Goal: Task Accomplishment & Management: Use online tool/utility

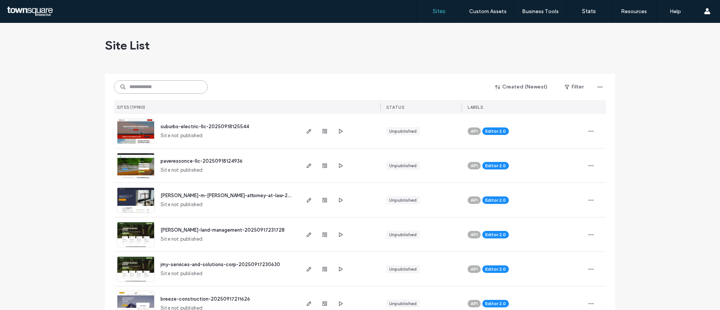
paste input "**********"
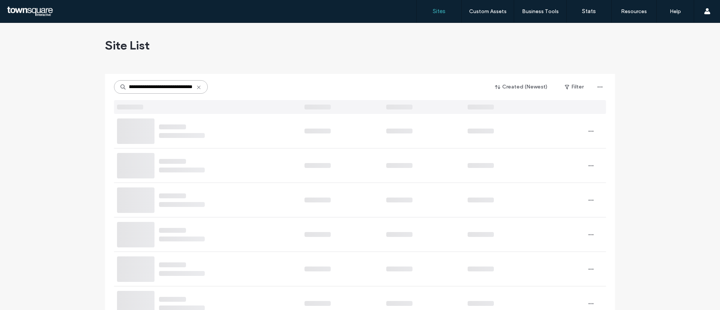
type input "**********"
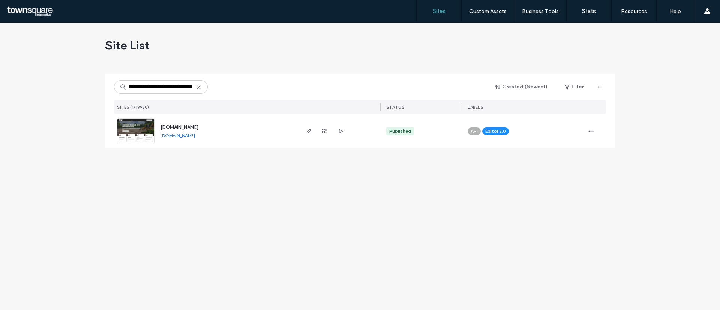
drag, startPoint x: 138, startPoint y: 134, endPoint x: 303, endPoint y: 19, distance: 201.4
click at [138, 135] on img at bounding box center [135, 144] width 37 height 51
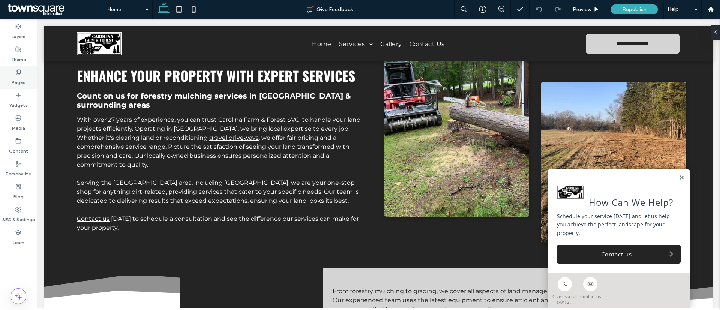
click at [11, 79] on div "Pages" at bounding box center [18, 77] width 37 height 23
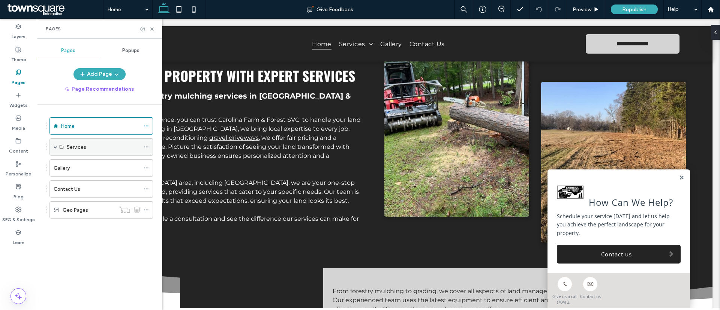
click at [67, 151] on div "Services" at bounding box center [103, 147] width 73 height 16
click at [55, 149] on span at bounding box center [56, 147] width 4 height 16
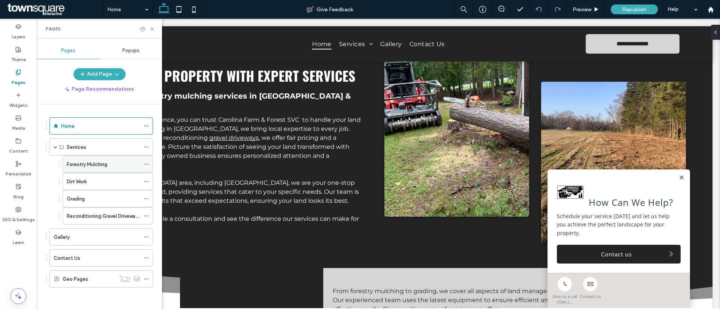
click at [101, 166] on label "Forestry Mulching" at bounding box center [87, 164] width 40 height 13
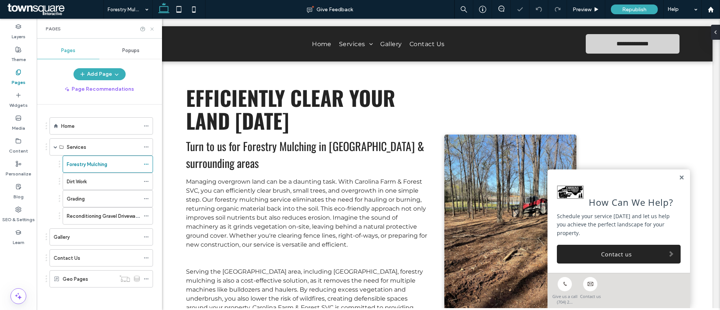
click at [152, 28] on icon at bounding box center [152, 29] width 6 height 6
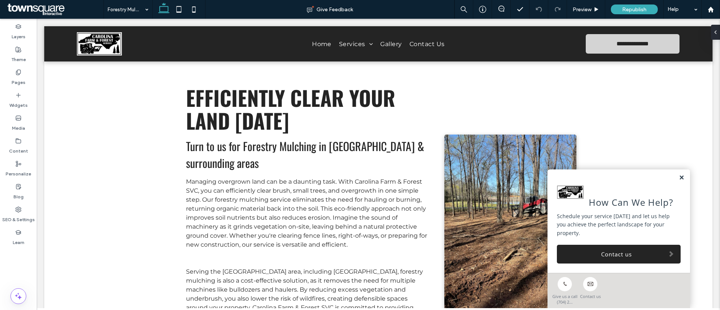
click at [679, 177] on link at bounding box center [682, 178] width 6 height 6
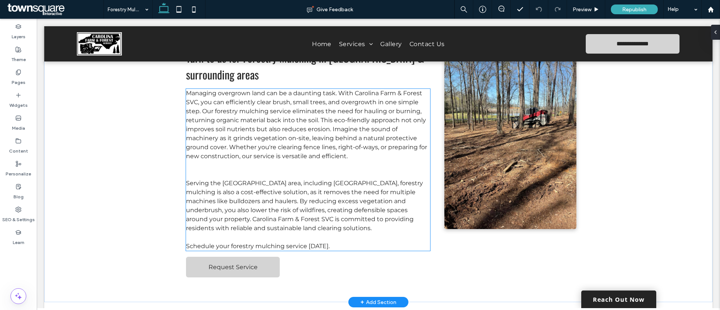
scroll to position [56, 0]
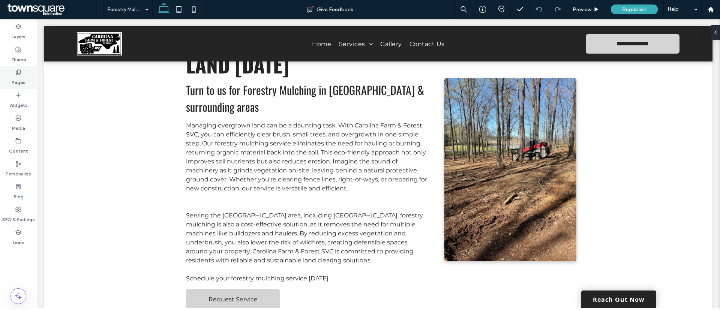
click at [27, 74] on div "Pages" at bounding box center [18, 77] width 37 height 23
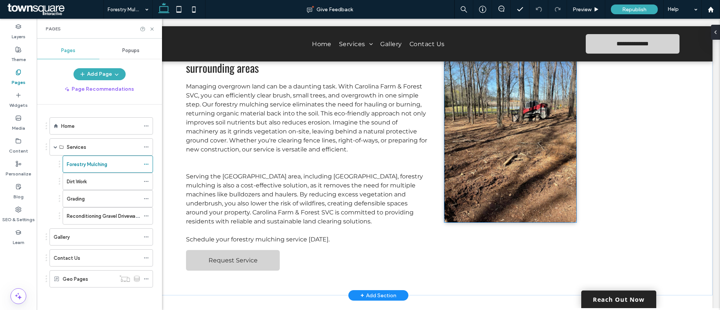
scroll to position [40, 0]
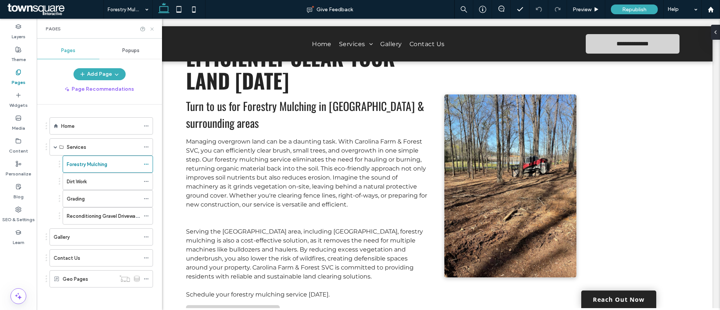
click at [151, 28] on use at bounding box center [151, 28] width 3 height 3
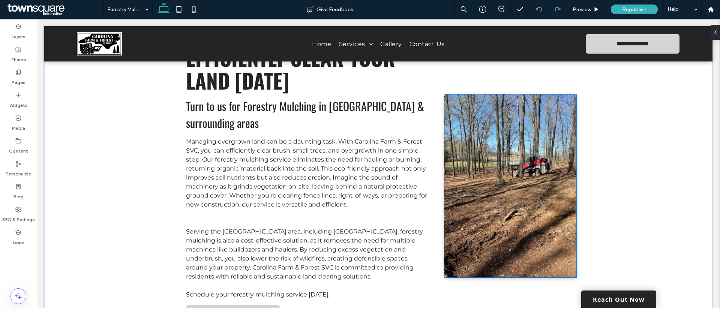
click at [491, 197] on img at bounding box center [510, 185] width 132 height 183
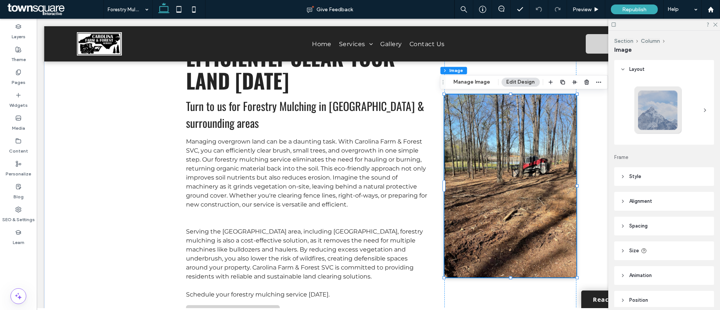
click at [649, 172] on header "Style" at bounding box center [664, 176] width 100 height 19
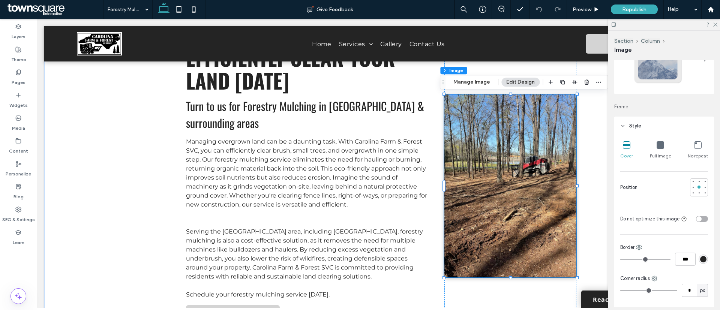
scroll to position [0, 0]
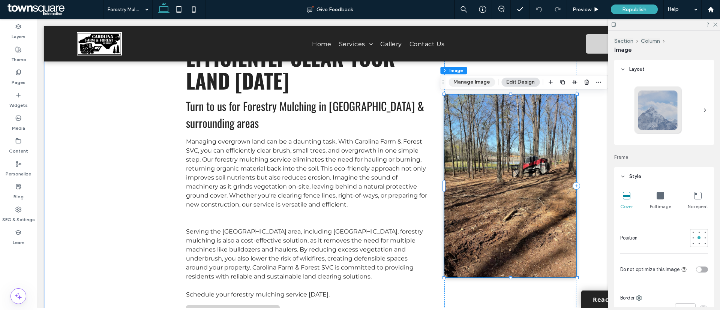
click at [473, 84] on button "Manage Image" at bounding box center [471, 82] width 46 height 9
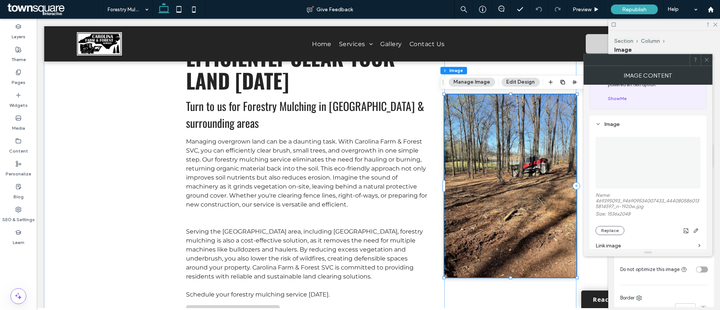
scroll to position [56, 0]
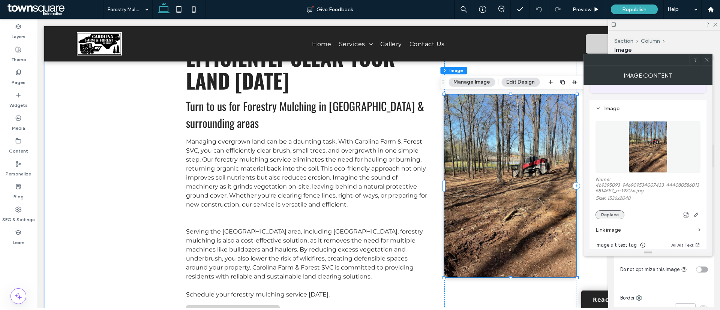
click at [614, 213] on button "Replace" at bounding box center [609, 214] width 29 height 9
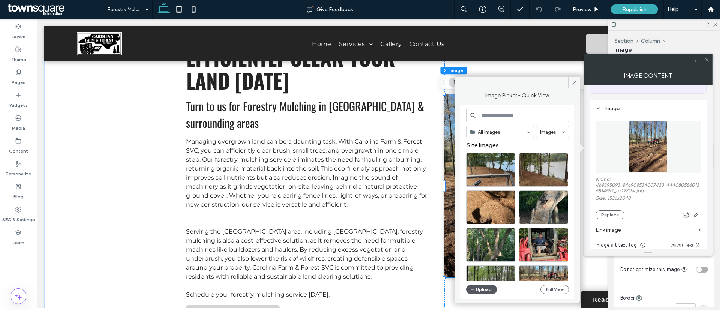
click at [490, 288] on button "Upload" at bounding box center [481, 289] width 31 height 9
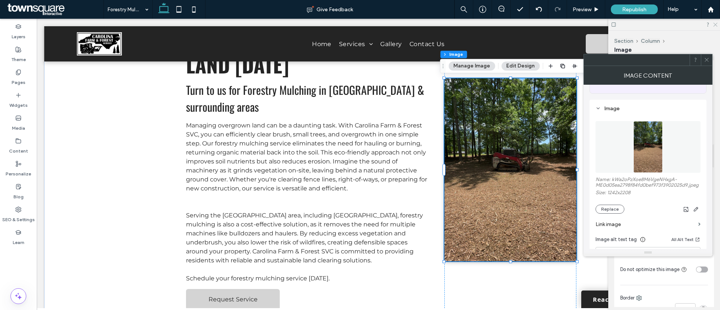
click at [716, 25] on icon at bounding box center [714, 24] width 5 height 5
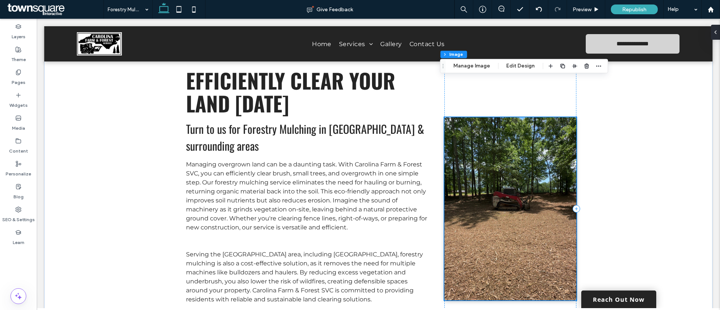
scroll to position [0, 0]
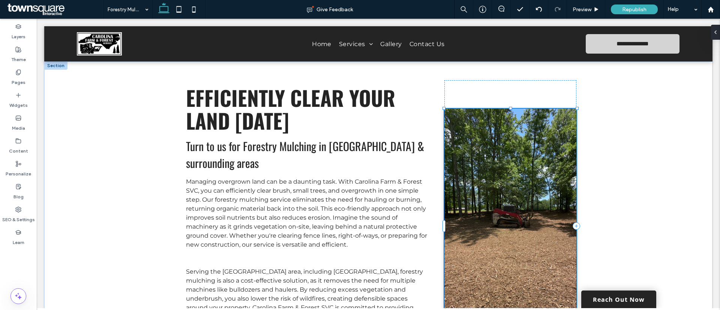
drag, startPoint x: 507, startPoint y: 133, endPoint x: 526, endPoint y: 108, distance: 31.6
click at [526, 108] on div "Efficiently Clear Your Land Today Turn to us for Forestry Mulching in Union Cou…" at bounding box center [378, 225] width 450 height 329
type input "***"
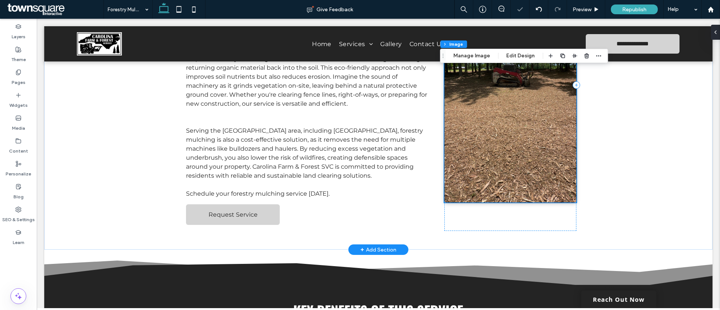
scroll to position [169, 0]
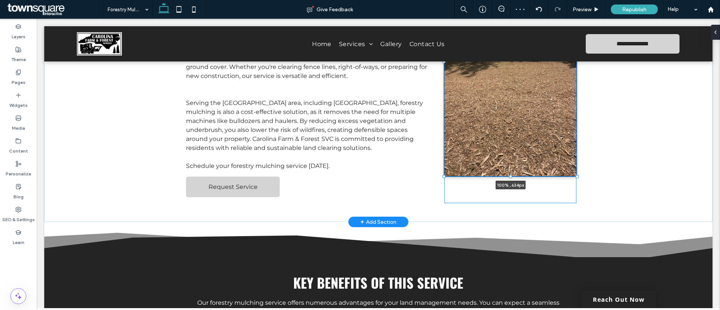
click at [509, 176] on div at bounding box center [510, 176] width 3 height 3
type input "***"
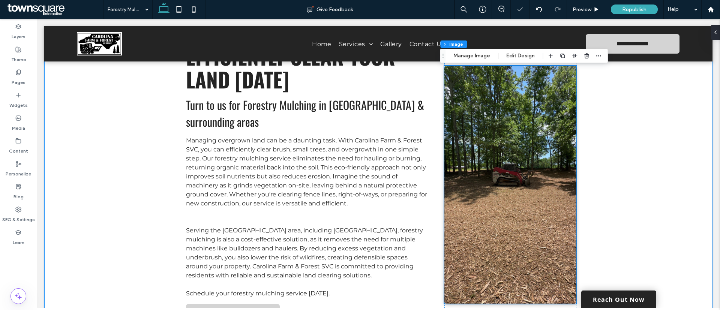
scroll to position [0, 0]
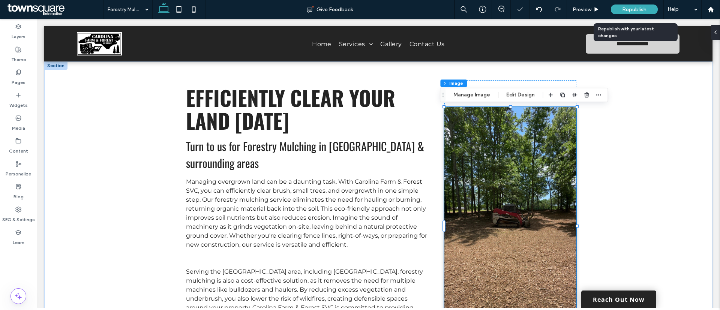
click at [623, 7] on span "Republish" at bounding box center [634, 9] width 24 height 6
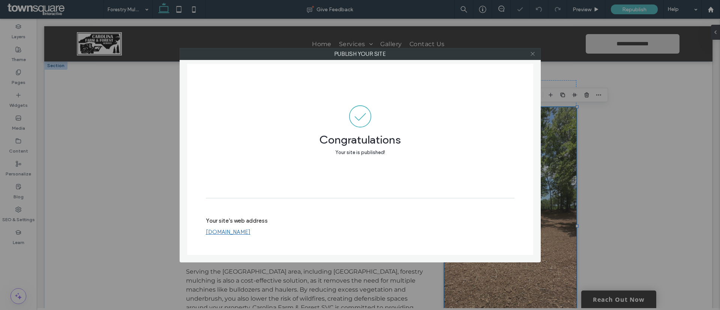
click at [531, 54] on icon at bounding box center [533, 54] width 6 height 6
